Goal: Complete application form: Complete application form

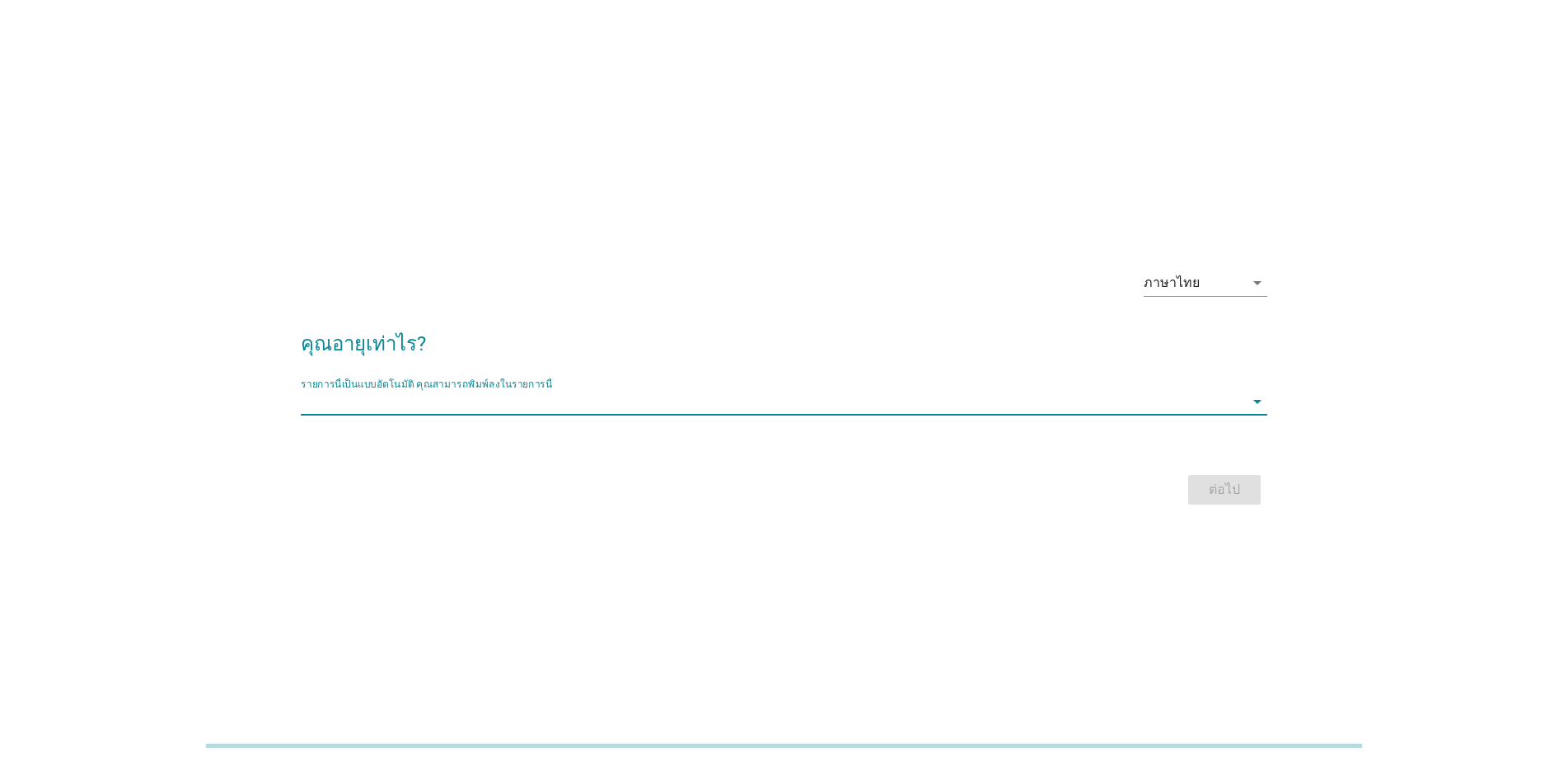
click at [311, 397] on input "รายการนี้เป็นแบบอัตโนมัติ คุณสามารถพิมพ์ลงในรายการนี้" at bounding box center [772, 401] width 943 height 26
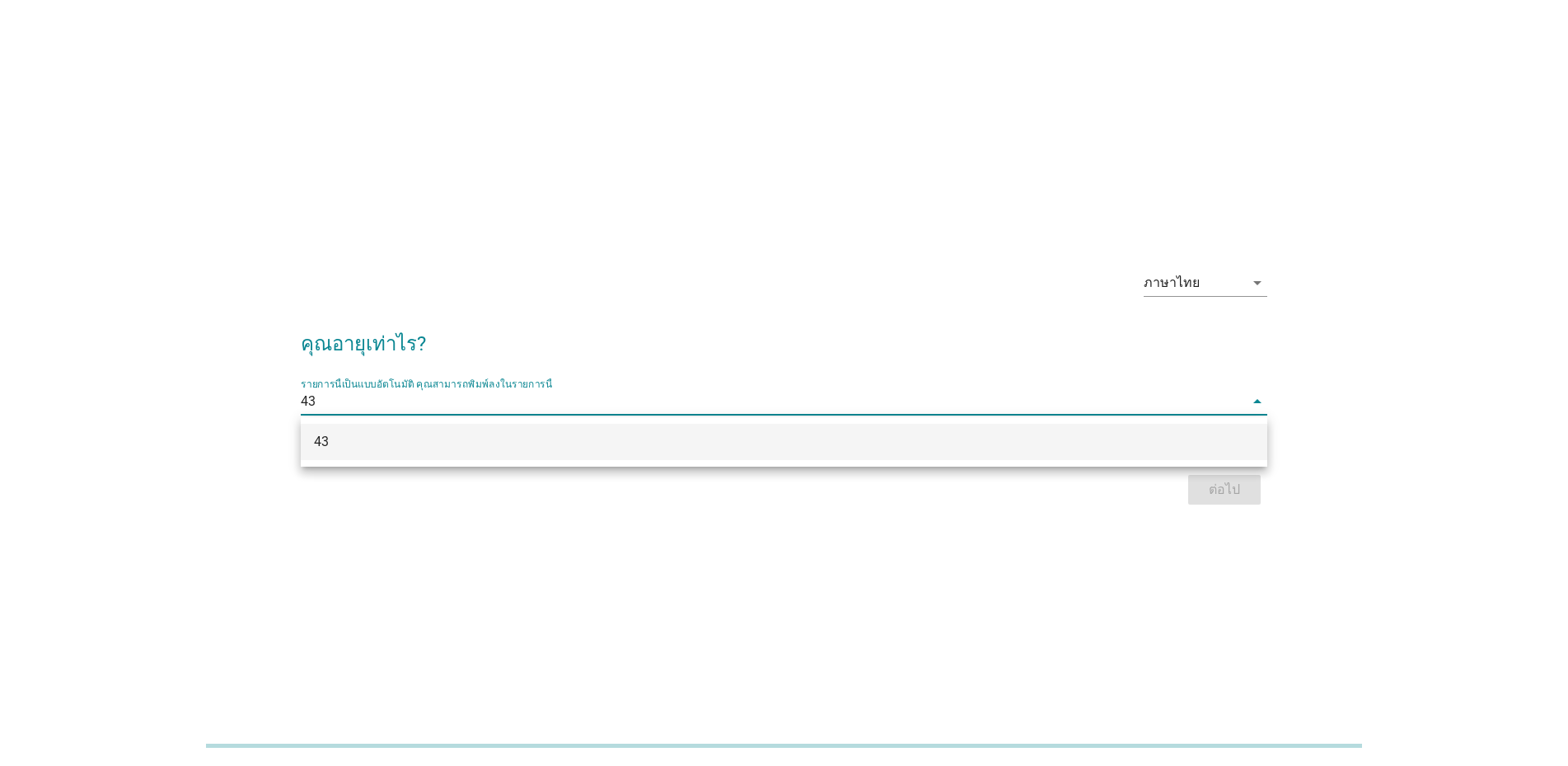
type input "43"
click at [1323, 575] on div "ภาษาไทย arrow_drop_down คุณอายุเท่าไร? รายการนี้เป็นแบบอัตโนมัติ [PERSON_NAME]พ…" at bounding box center [784, 383] width 1568 height 766
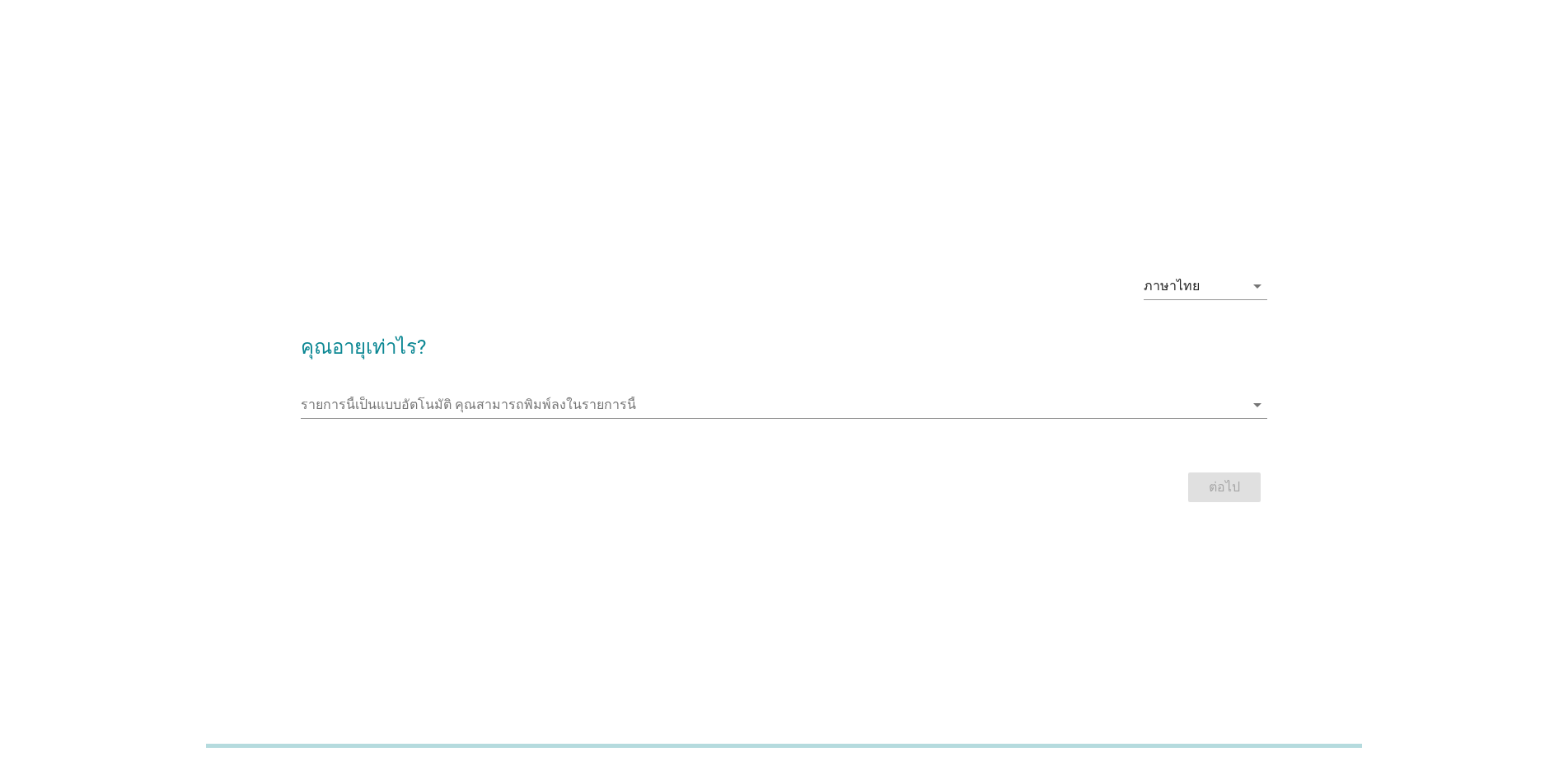
click at [1235, 487] on div "ต่อไป" at bounding box center [784, 487] width 967 height 40
click at [1233, 290] on div "ภาษาไทย" at bounding box center [1194, 286] width 101 height 26
click at [1187, 346] on div "ภาษาไทย" at bounding box center [1205, 339] width 97 height 20
click at [1352, 347] on div "ภาษาไทย arrow_drop_down คุณอายุเท่าไร? รายการนี้เป็นแบบอัตโนมัติ [PERSON_NAME]พ…" at bounding box center [784, 383] width 1489 height 274
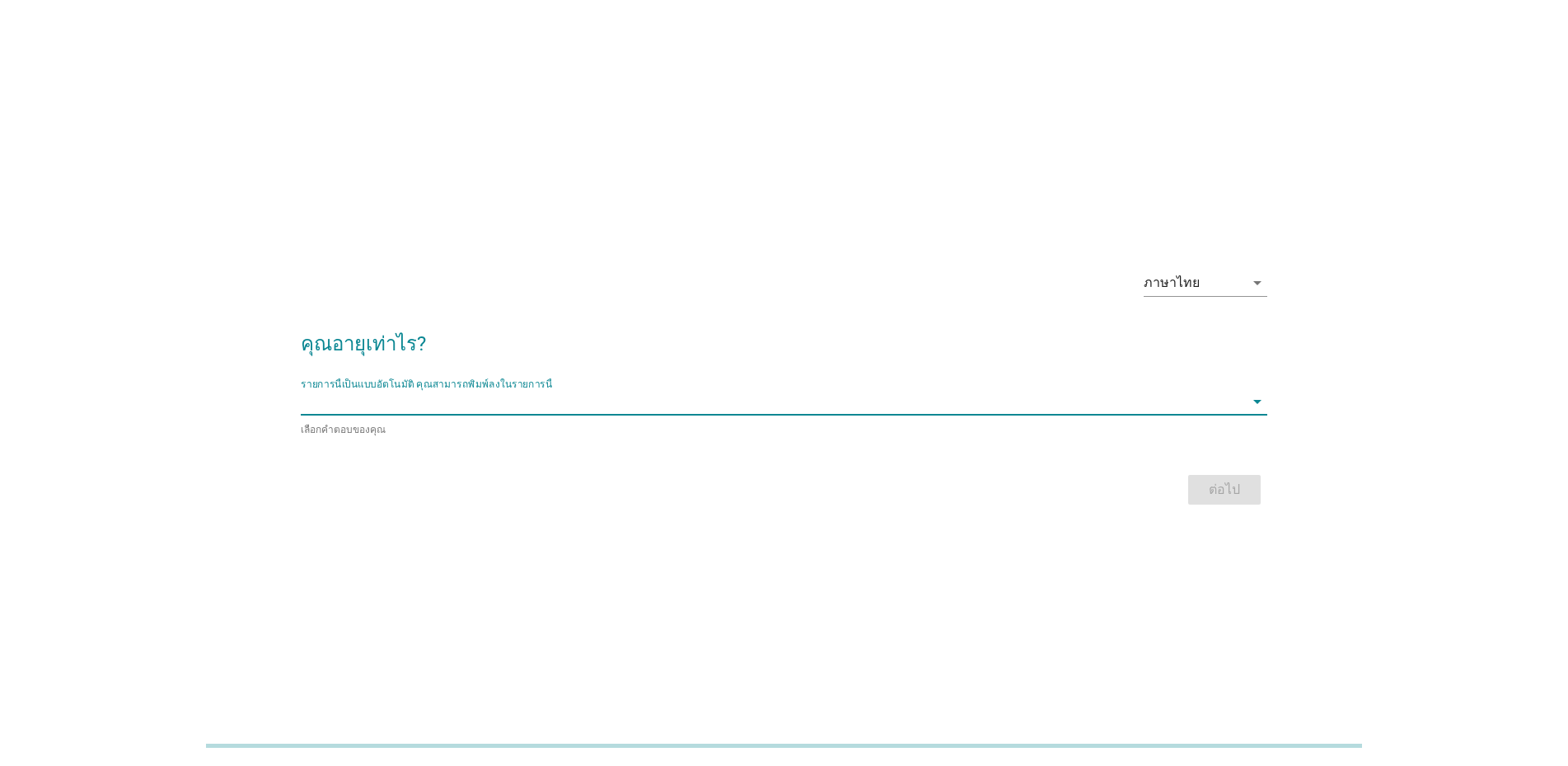
click at [432, 403] on input "รายการนี้เป็นแบบอัตโนมัติ คุณสามารถพิมพ์ลงในรายการนี้" at bounding box center [772, 401] width 943 height 26
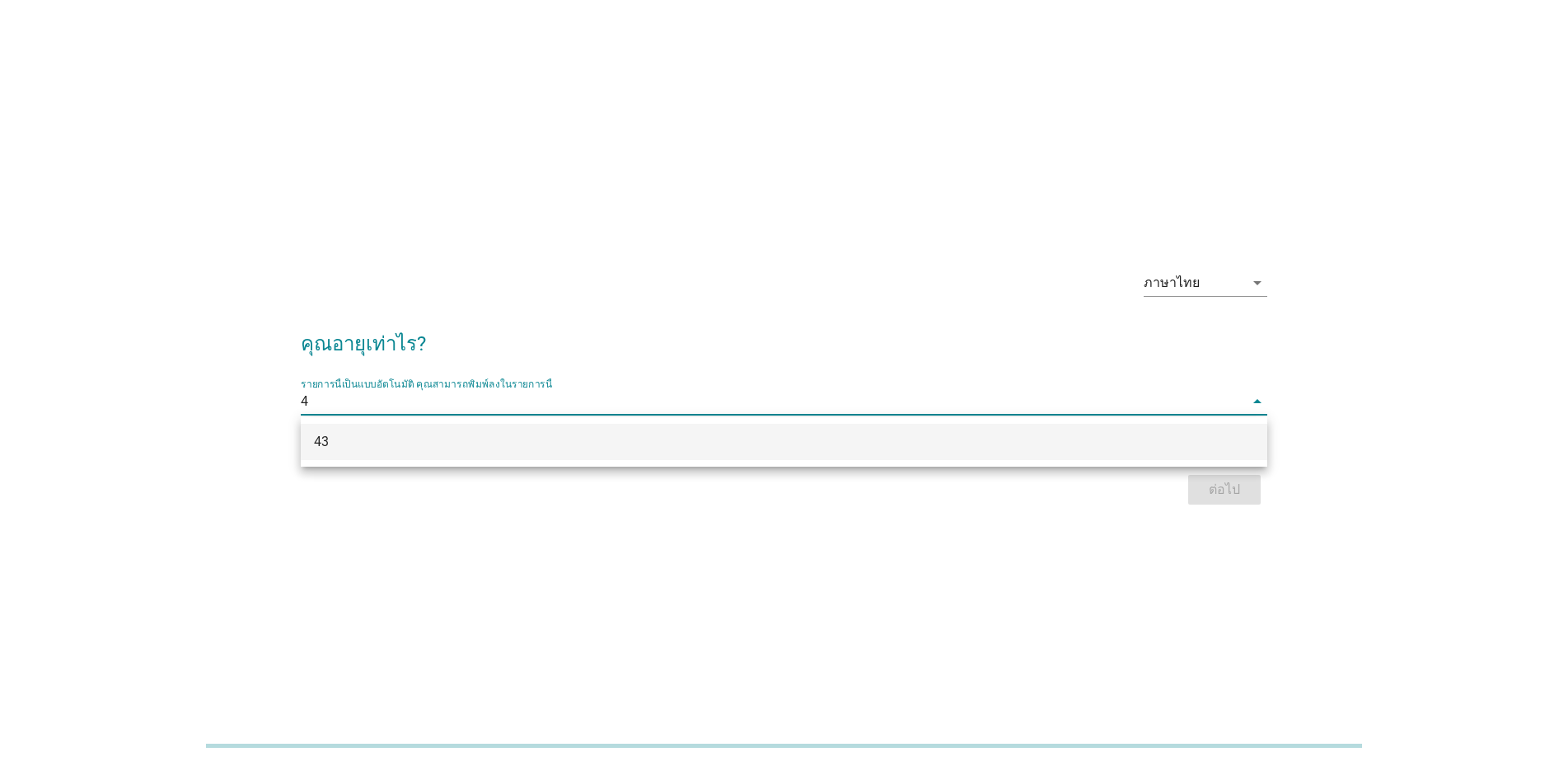
type input "43"
click at [326, 446] on div "43" at bounding box center [745, 442] width 862 height 20
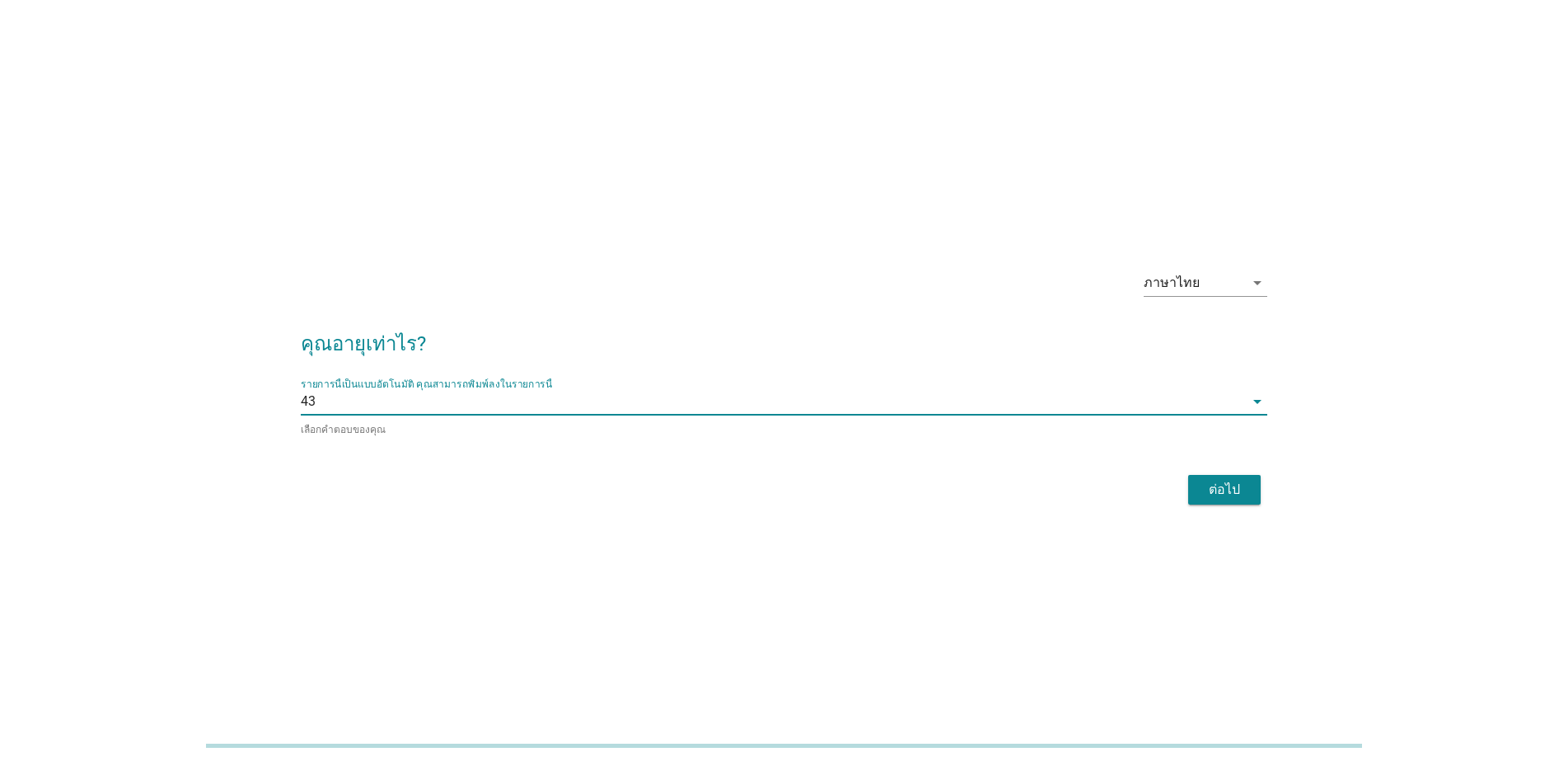
click at [1211, 480] on div "ต่อไป" at bounding box center [1223, 489] width 46 height 20
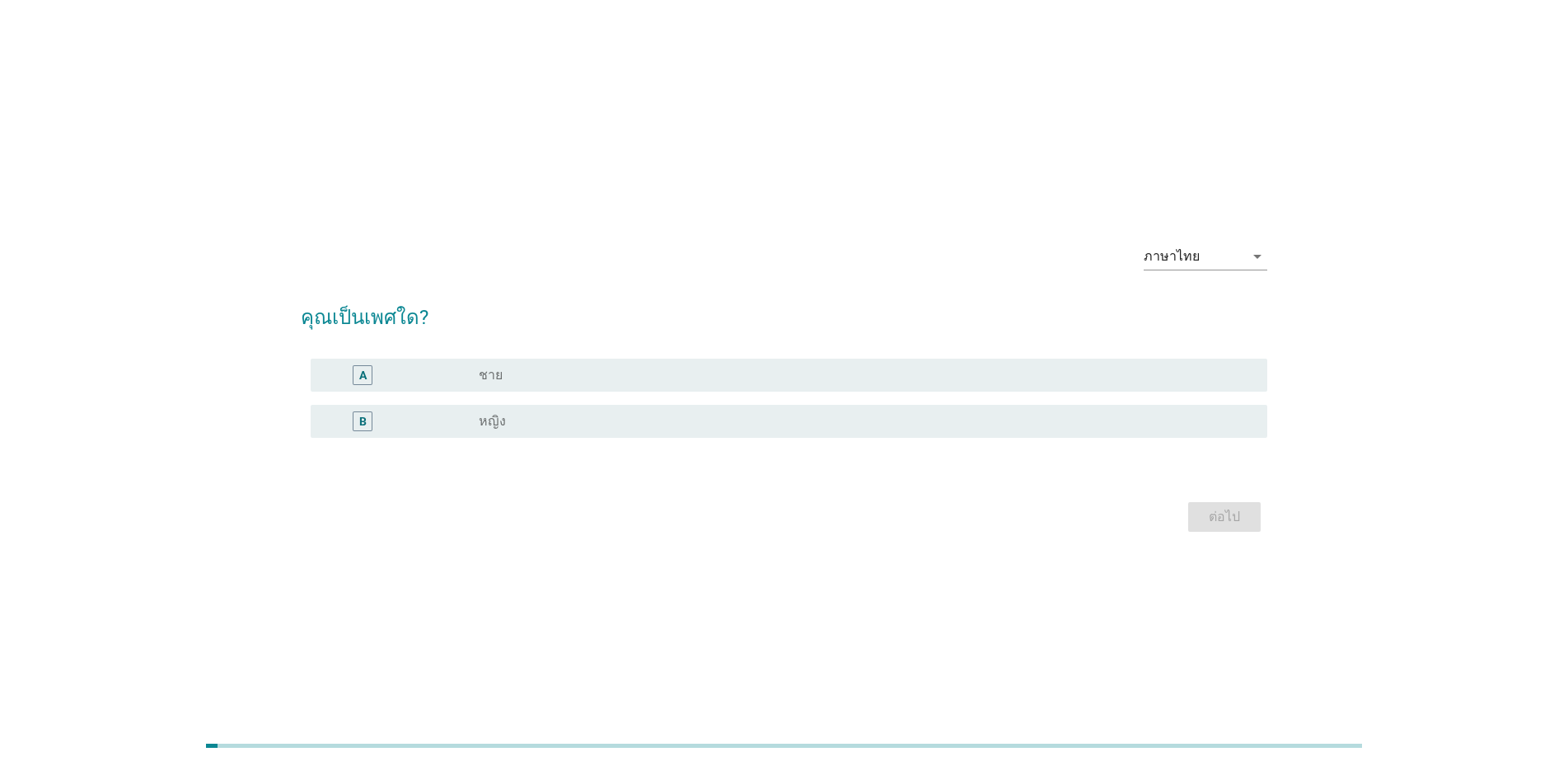
click at [505, 424] on label "หญิง" at bounding box center [492, 421] width 27 height 16
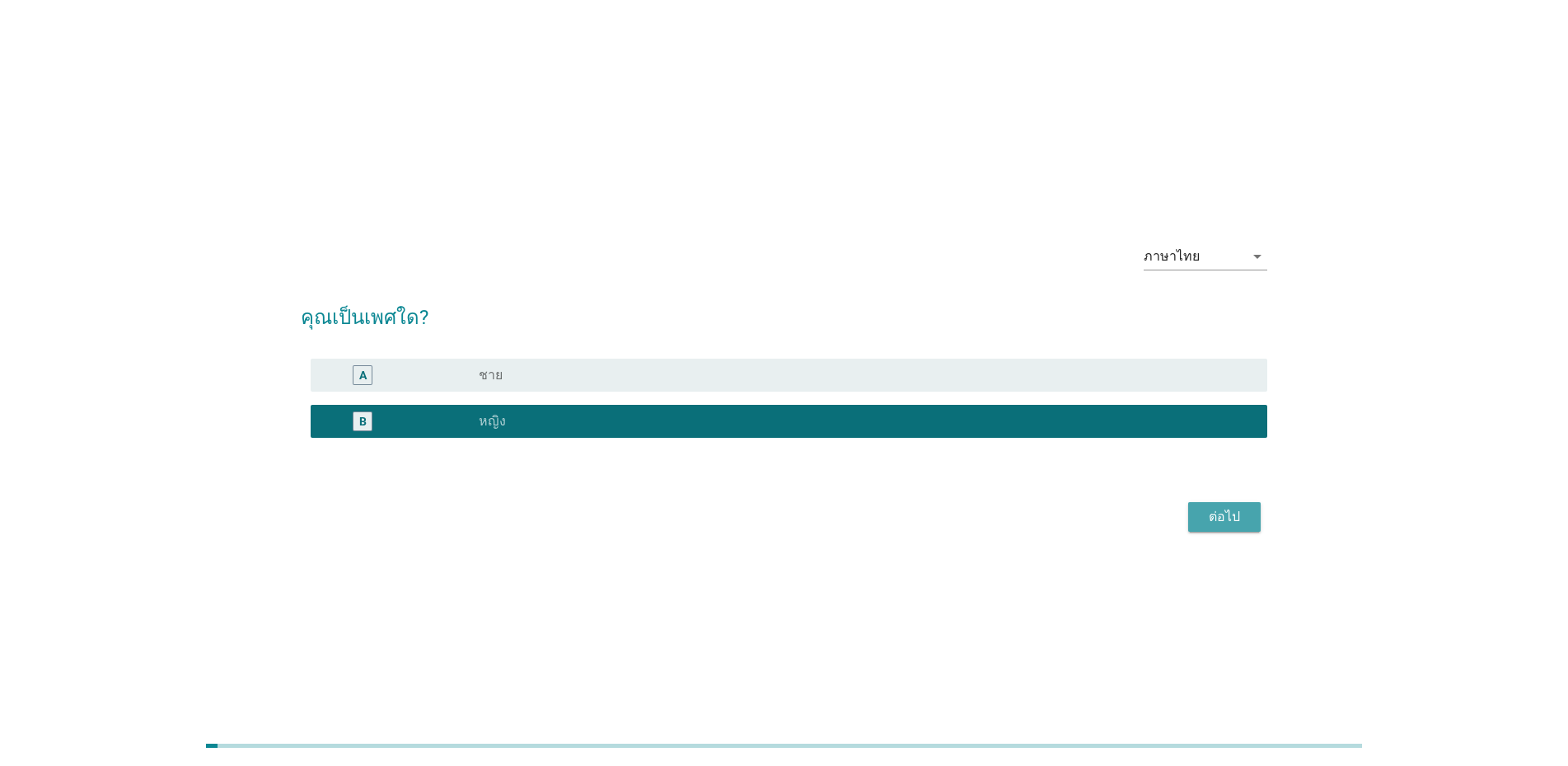
click at [1223, 517] on div "ต่อไป" at bounding box center [1223, 517] width 46 height 20
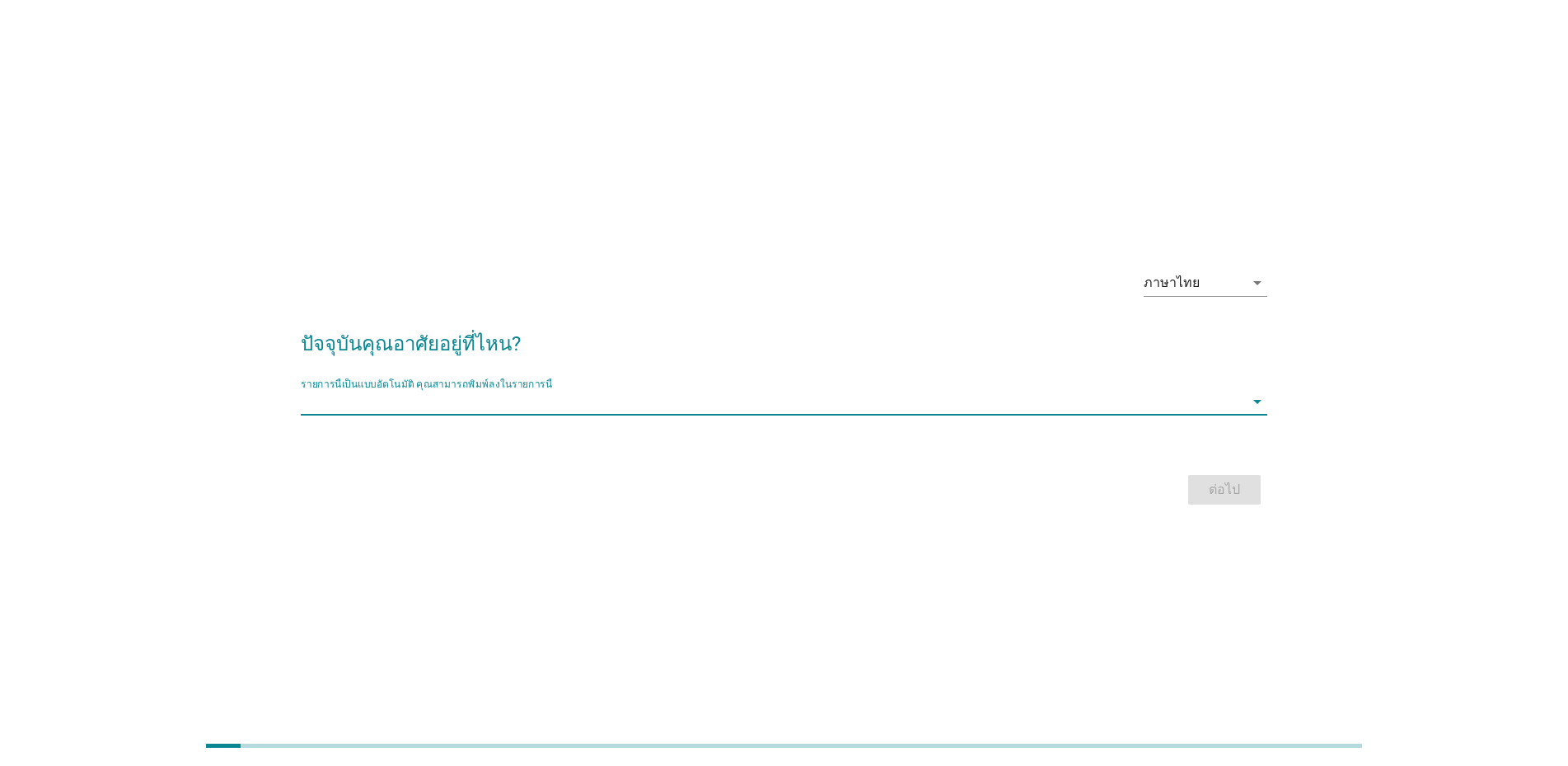
click at [526, 397] on input "รายการนี้เป็นแบบอัตโนมัติ คุณสามารถพิมพ์ลงในรายการนี้" at bounding box center [772, 401] width 943 height 26
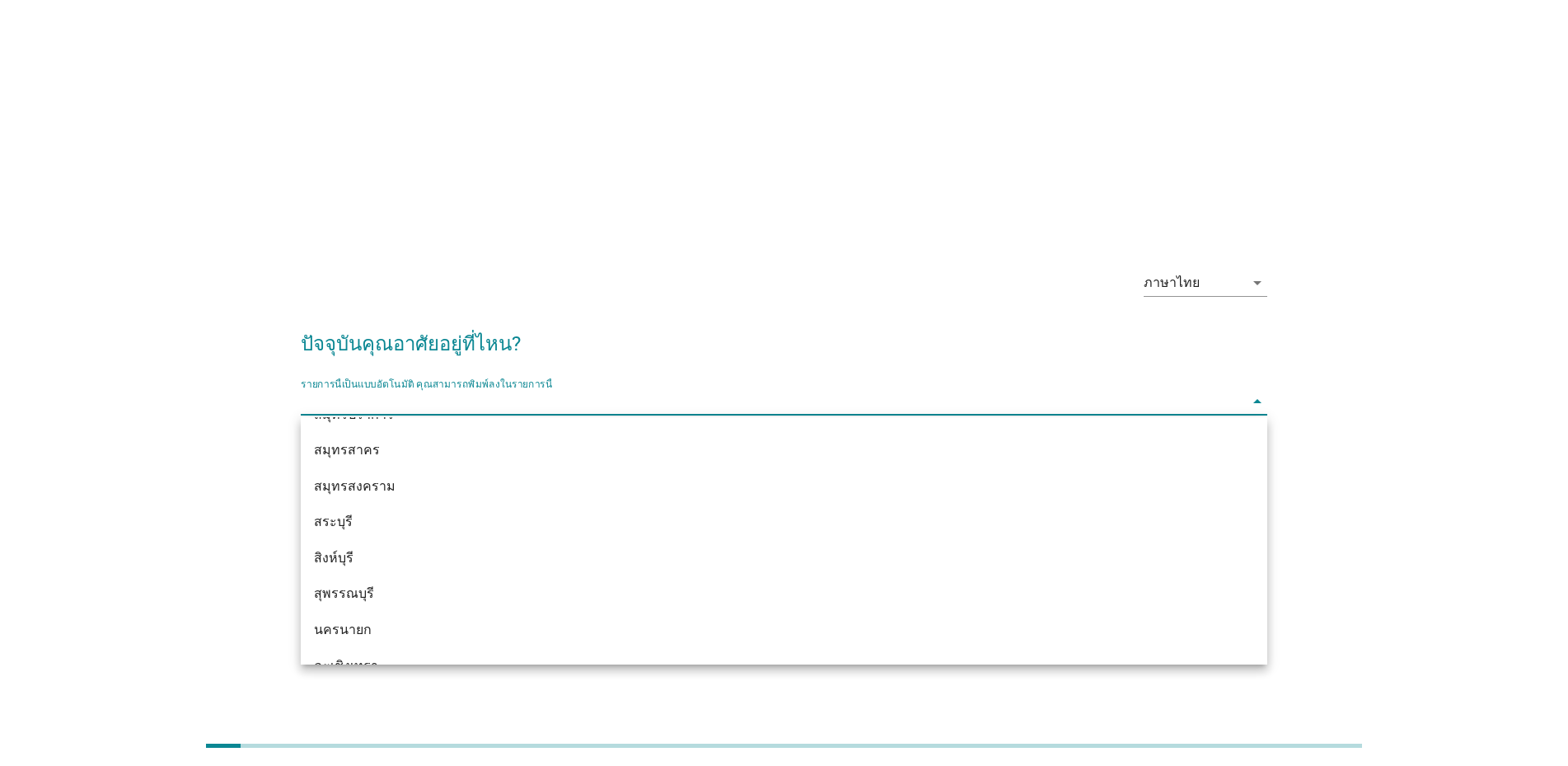
scroll to position [1606, 0]
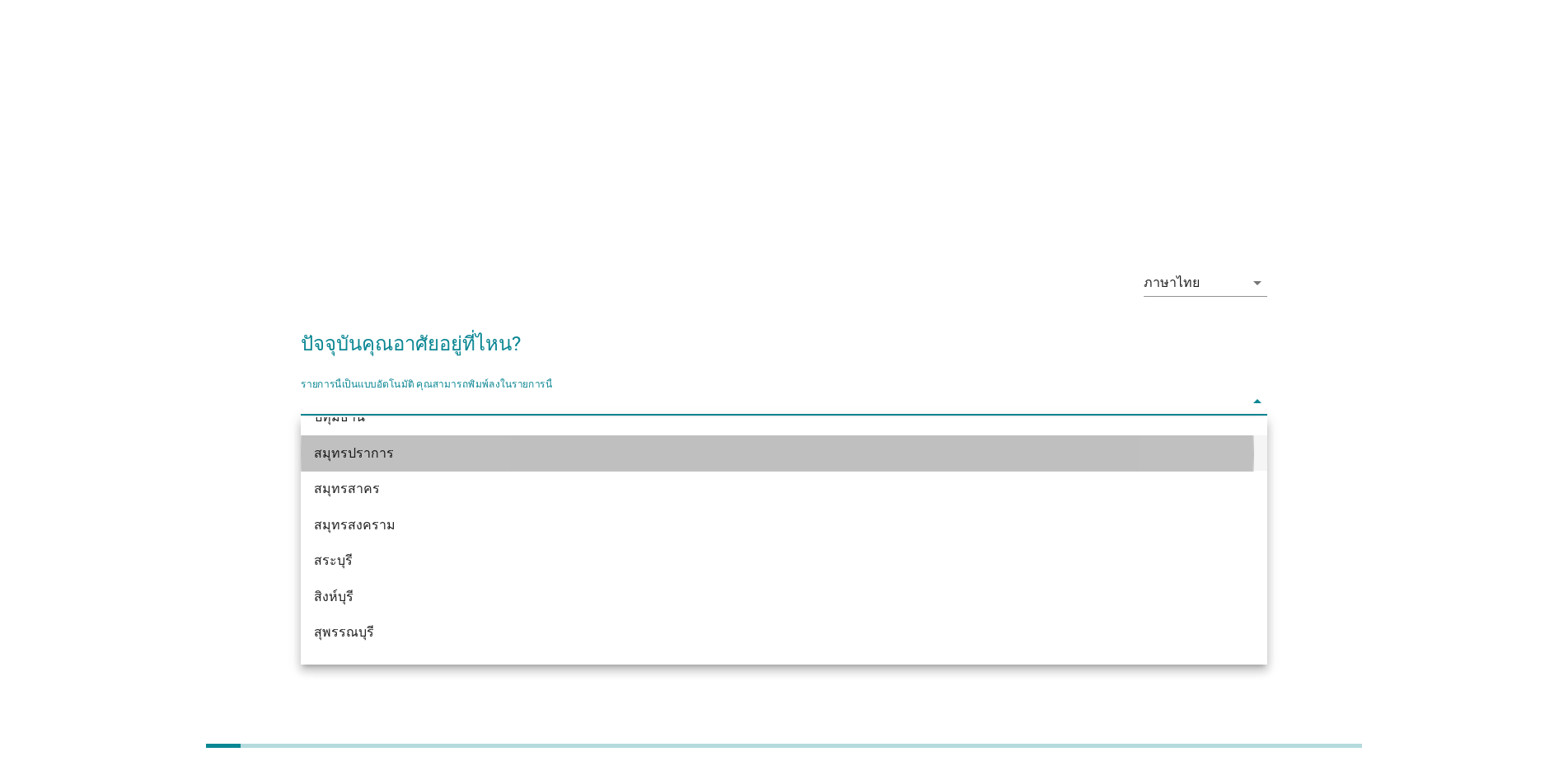
click at [380, 454] on div "สมุทรปราการ" at bounding box center [745, 453] width 862 height 20
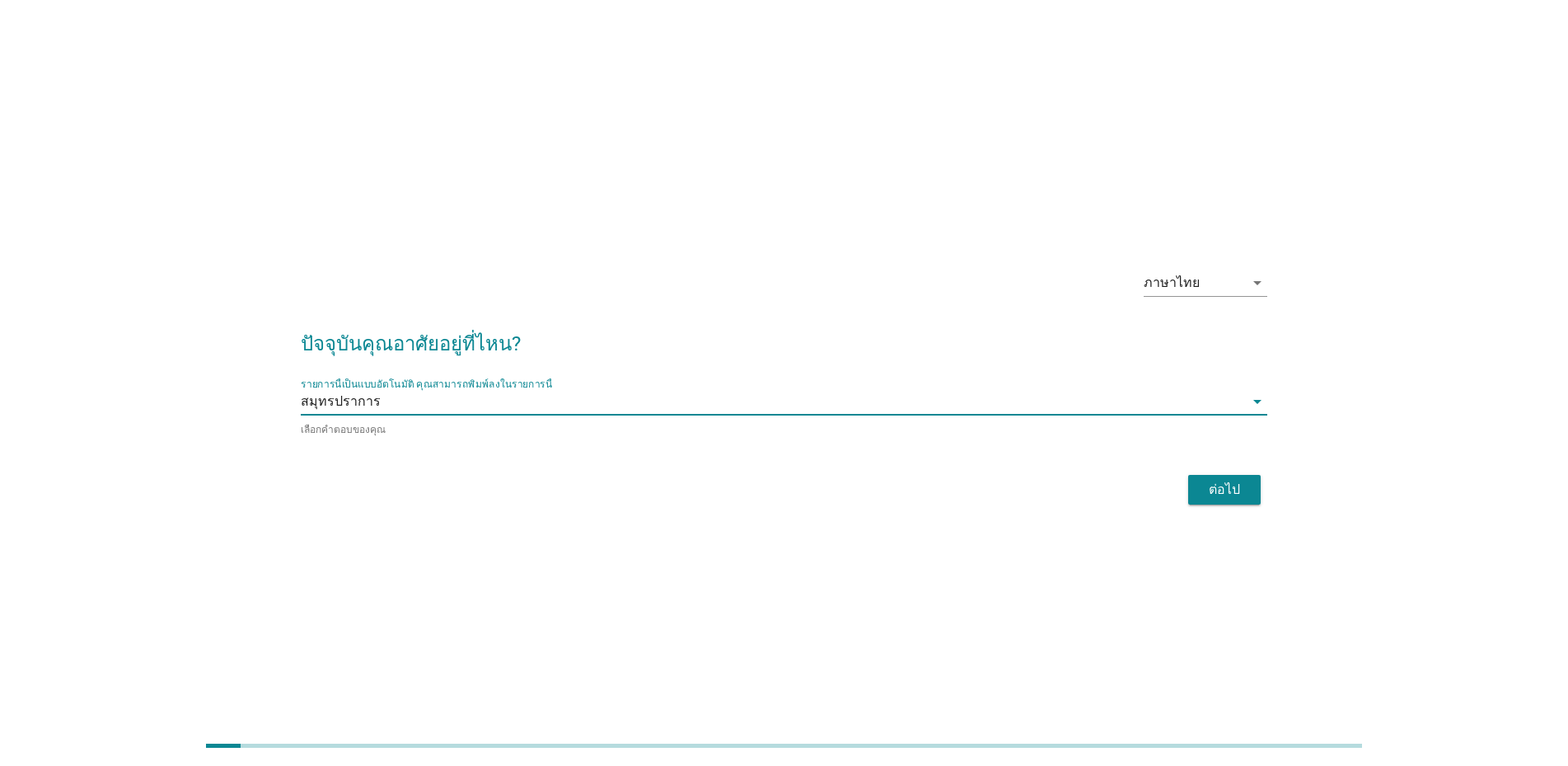
click at [1390, 588] on div "ภาษาไทย arrow_drop_down ปัจจุบันคุณอาศัยอยู่ที่ไหน? รายการนี้เป็นแบบอัตโนมัติ […" at bounding box center [784, 383] width 1568 height 766
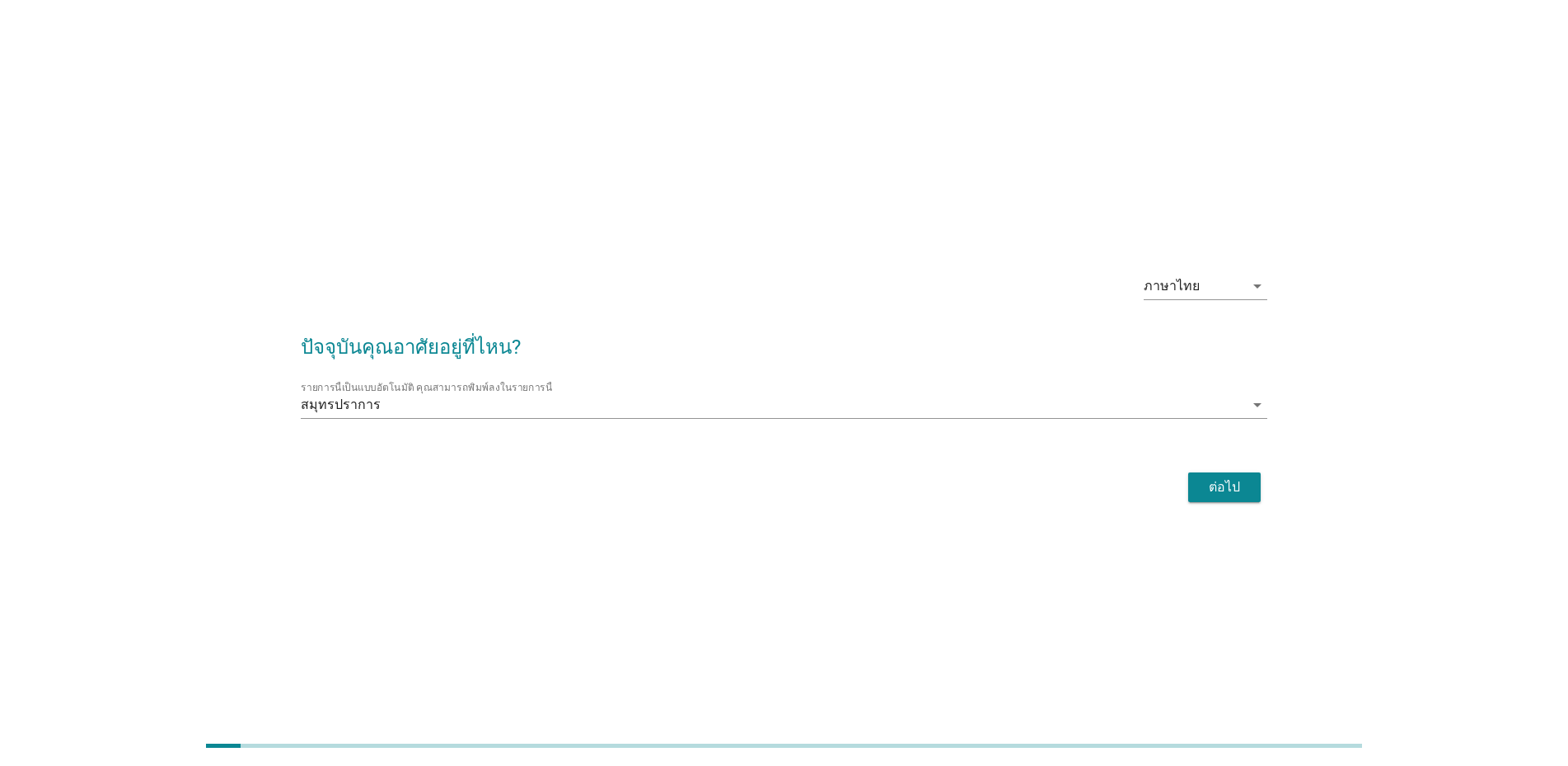
click at [1208, 478] on div "ต่อไป" at bounding box center [1223, 487] width 46 height 20
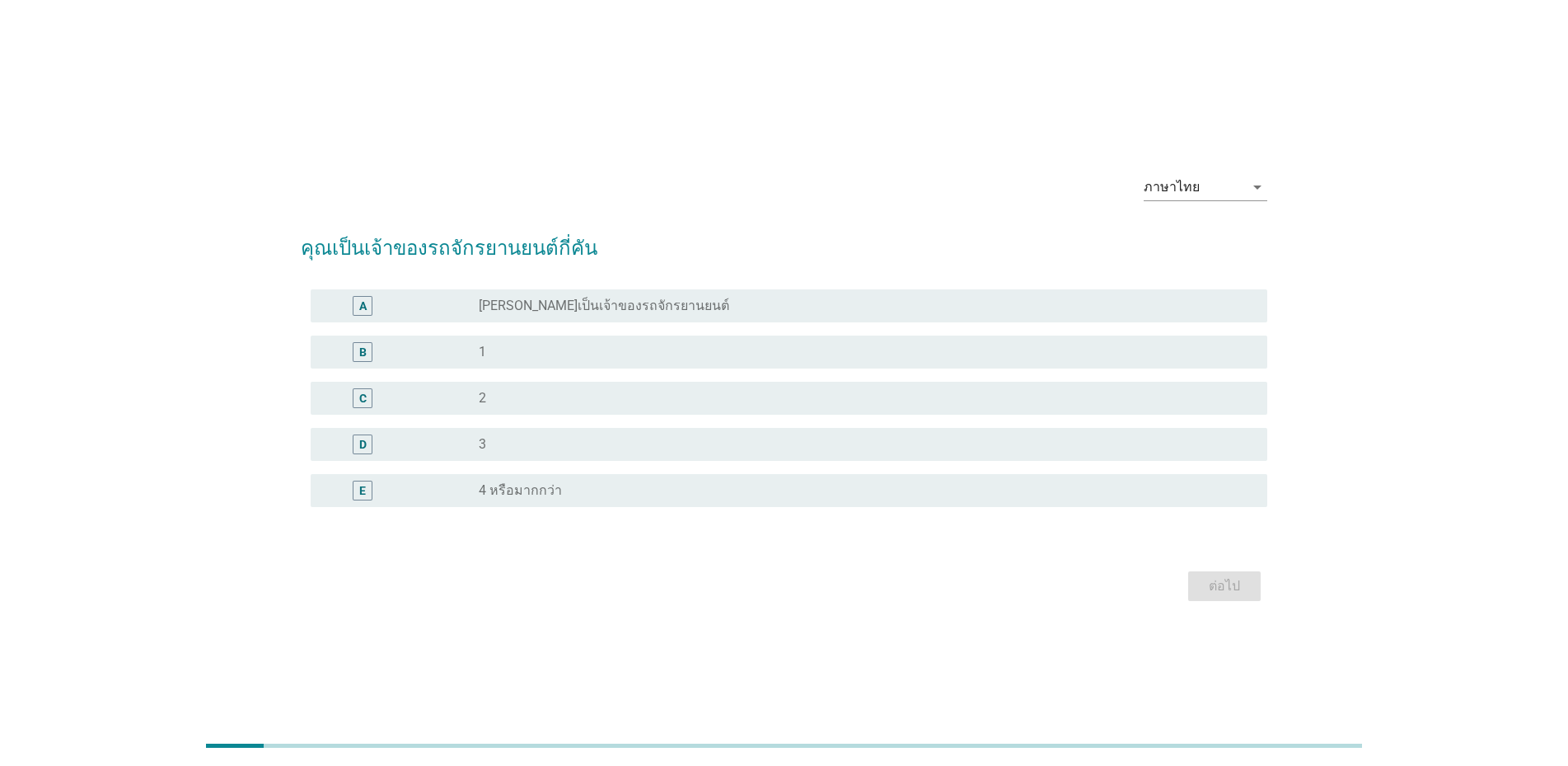
click at [563, 306] on label "[PERSON_NAME]เป็นเจ้าของรถจักรยานยนต์" at bounding box center [603, 305] width 250 height 16
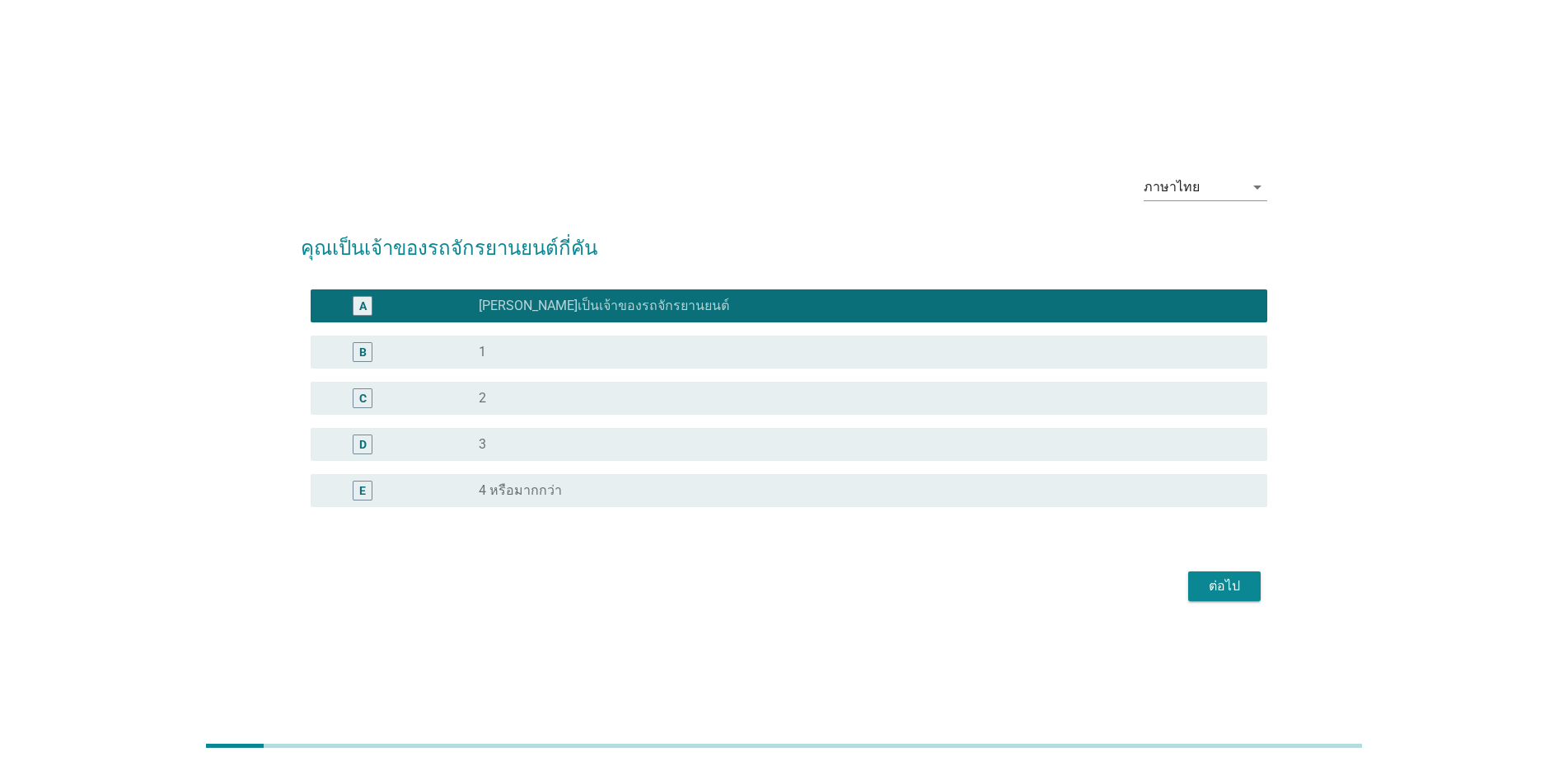
click at [1215, 577] on div "ต่อไป" at bounding box center [1223, 586] width 46 height 20
